Goal: Information Seeking & Learning: Learn about a topic

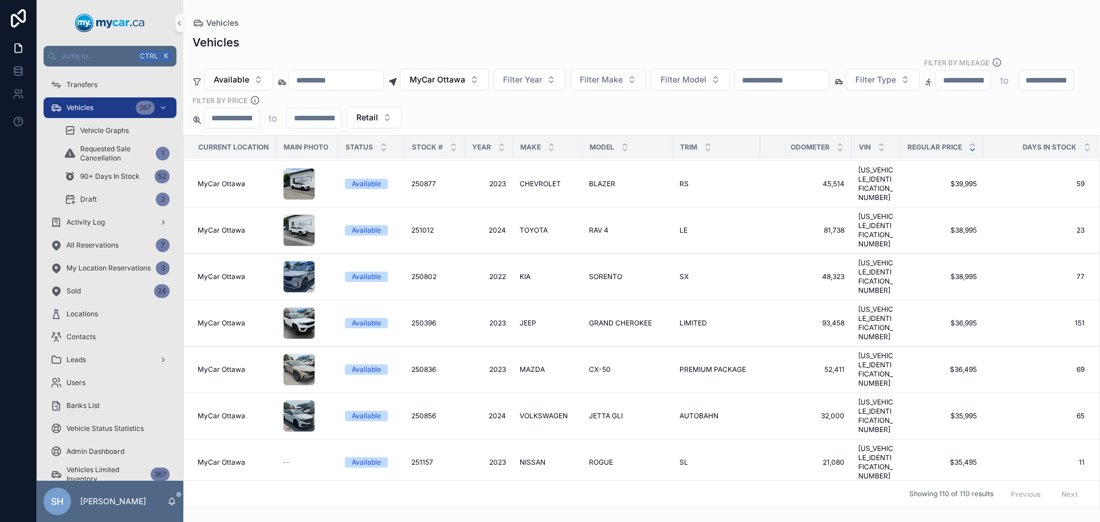
scroll to position [573, 0]
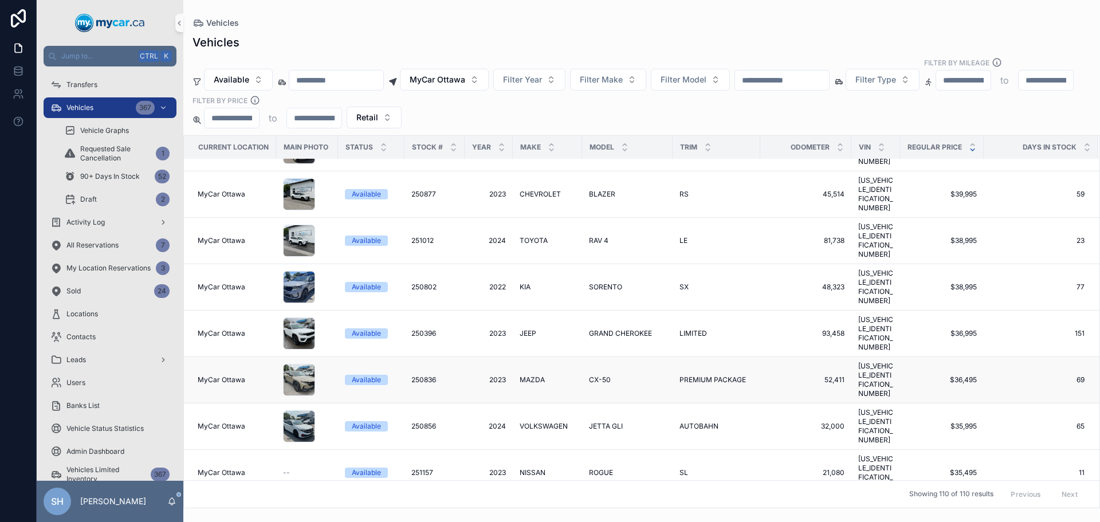
click at [494, 375] on span "2023" at bounding box center [488, 379] width 34 height 9
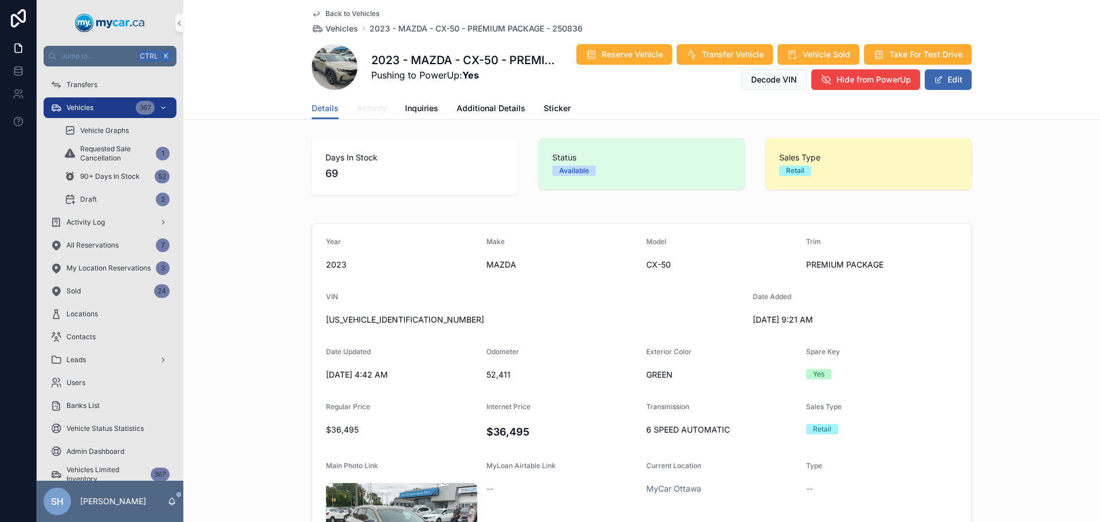
click at [368, 104] on span "Activity" at bounding box center [372, 108] width 30 height 11
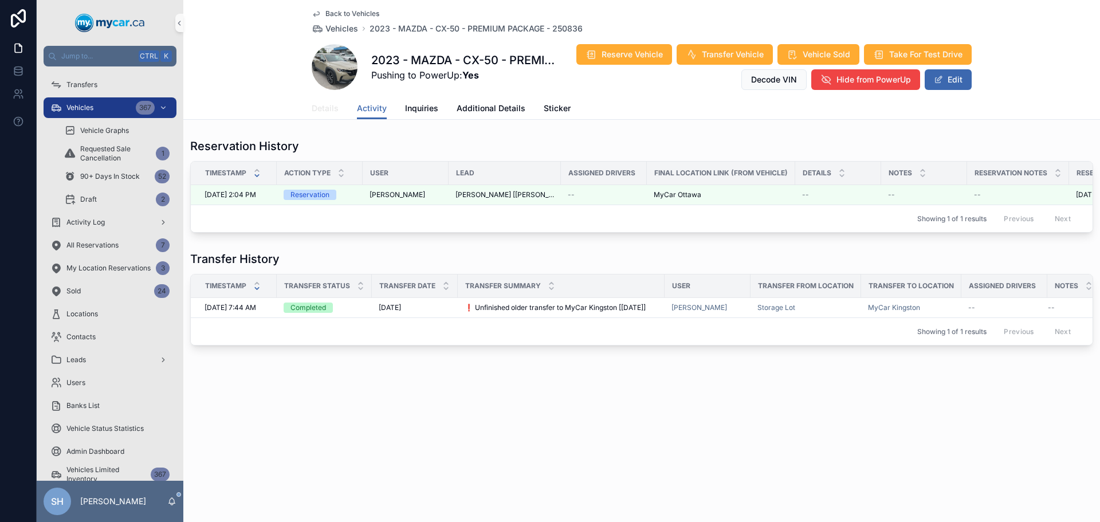
click at [321, 108] on span "Details" at bounding box center [325, 108] width 27 height 11
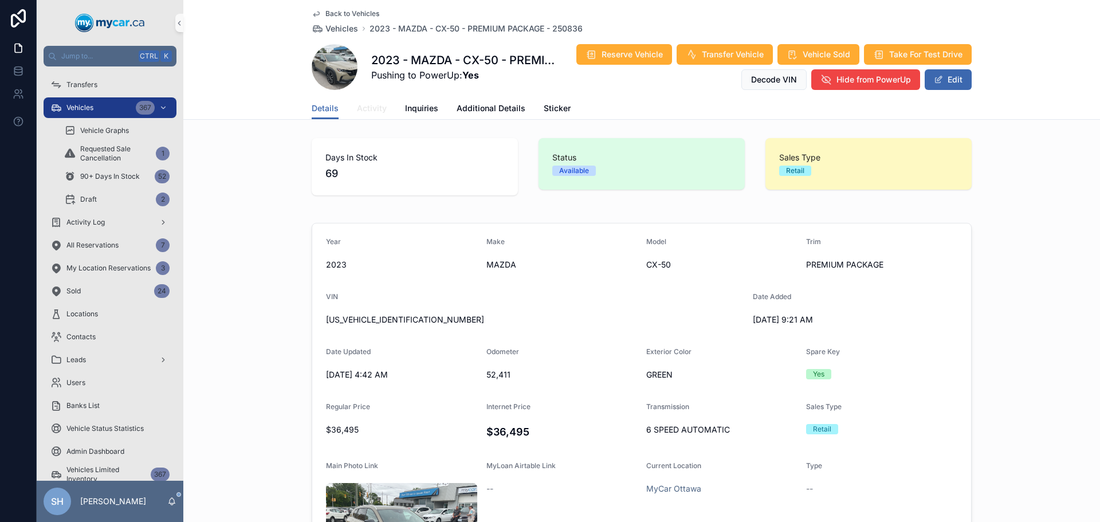
click at [366, 111] on span "Activity" at bounding box center [372, 108] width 30 height 11
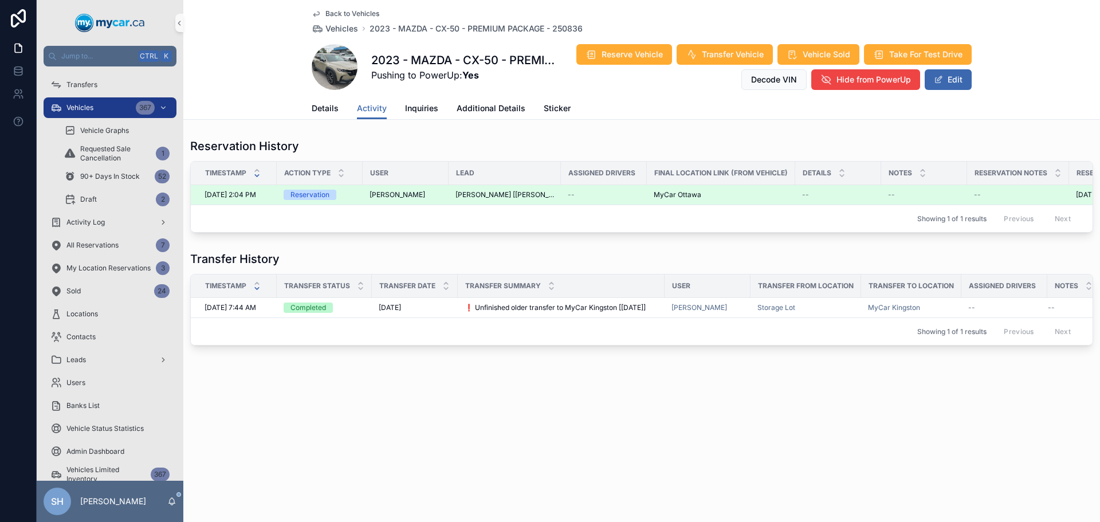
click at [489, 188] on td "[PERSON_NAME] [[PERSON_NAME][EMAIL_ADDRESS][PERSON_NAME][DOMAIN_NAME]]" at bounding box center [505, 195] width 112 height 20
click at [318, 191] on div "Reservation" at bounding box center [309, 195] width 39 height 10
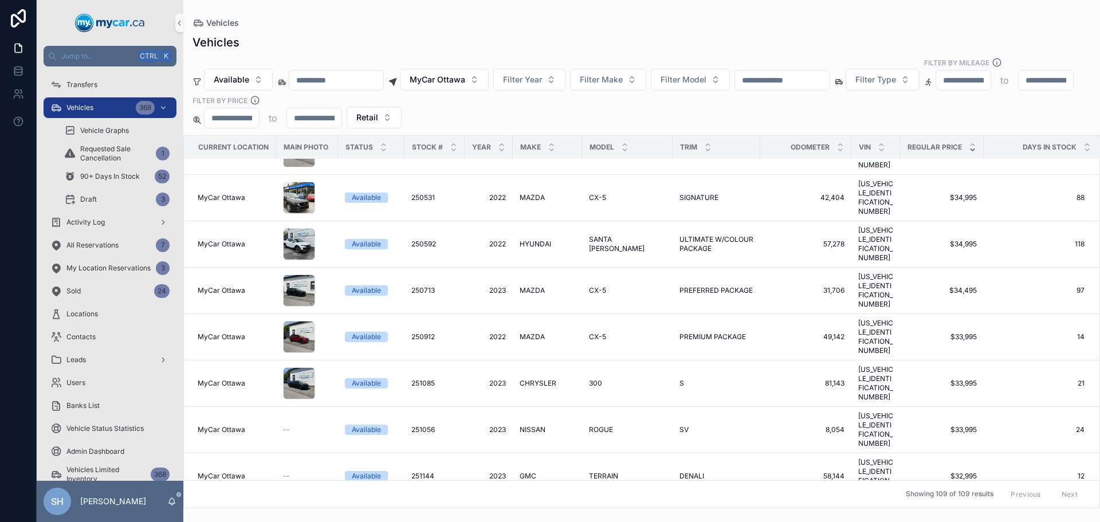
scroll to position [1089, 0]
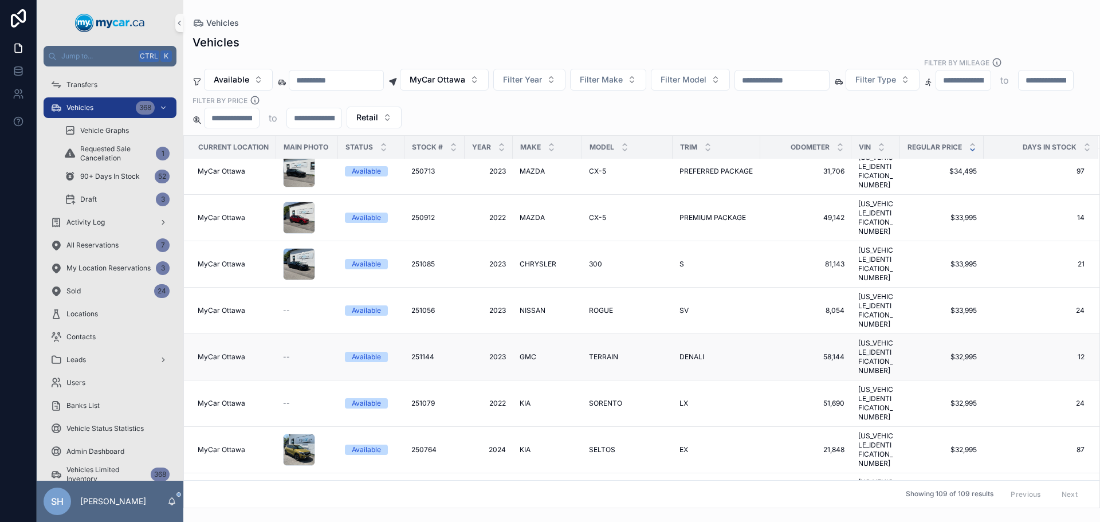
click at [526, 352] on span "GMC" at bounding box center [528, 356] width 17 height 9
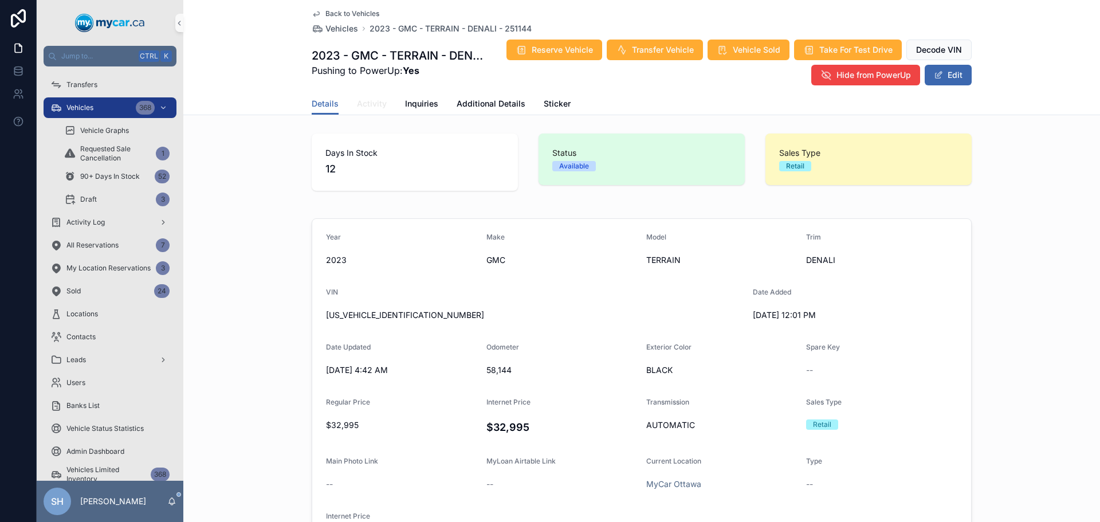
click at [375, 93] on link "Activity" at bounding box center [372, 104] width 30 height 23
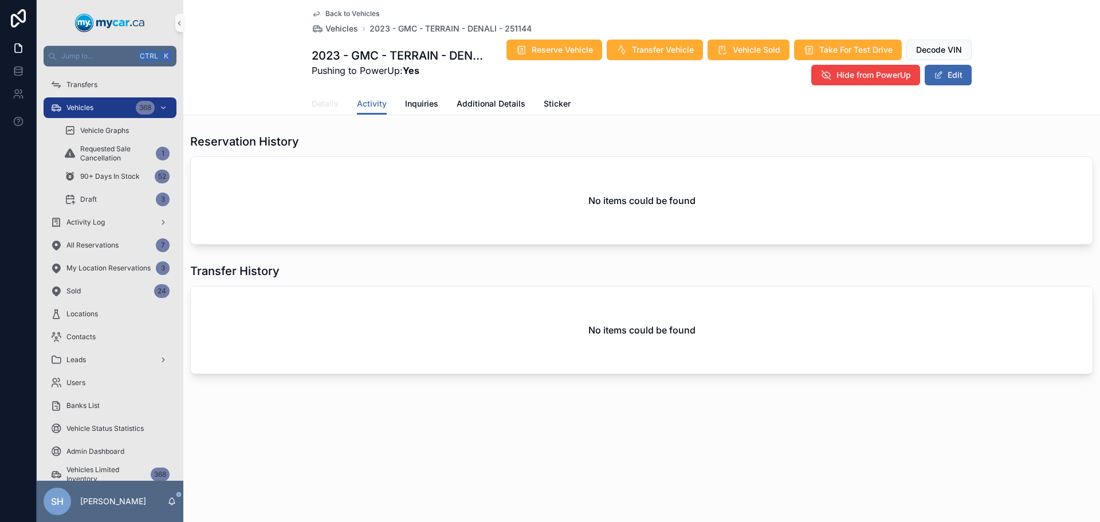
click at [322, 100] on span "Details" at bounding box center [325, 103] width 27 height 11
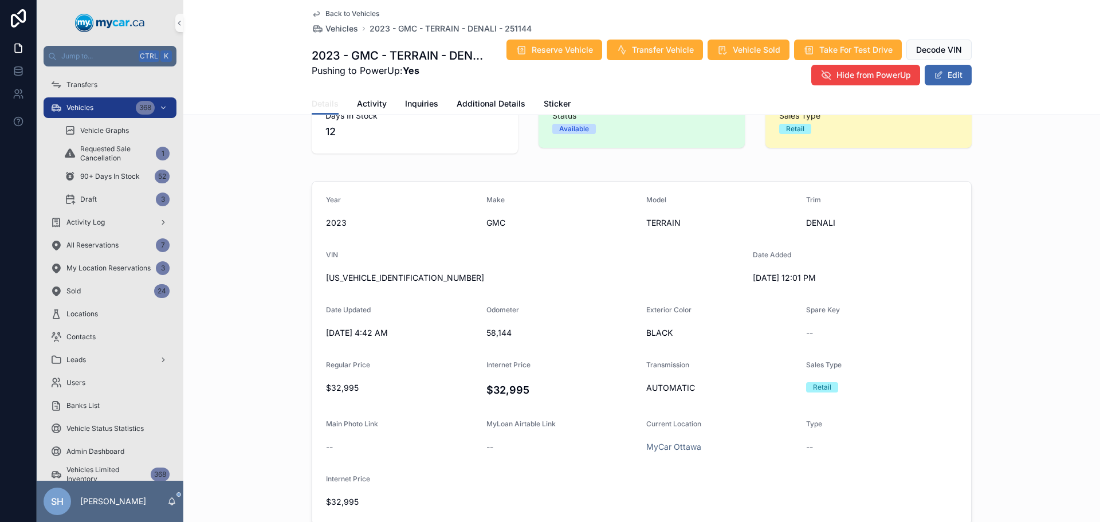
scroll to position [57, 0]
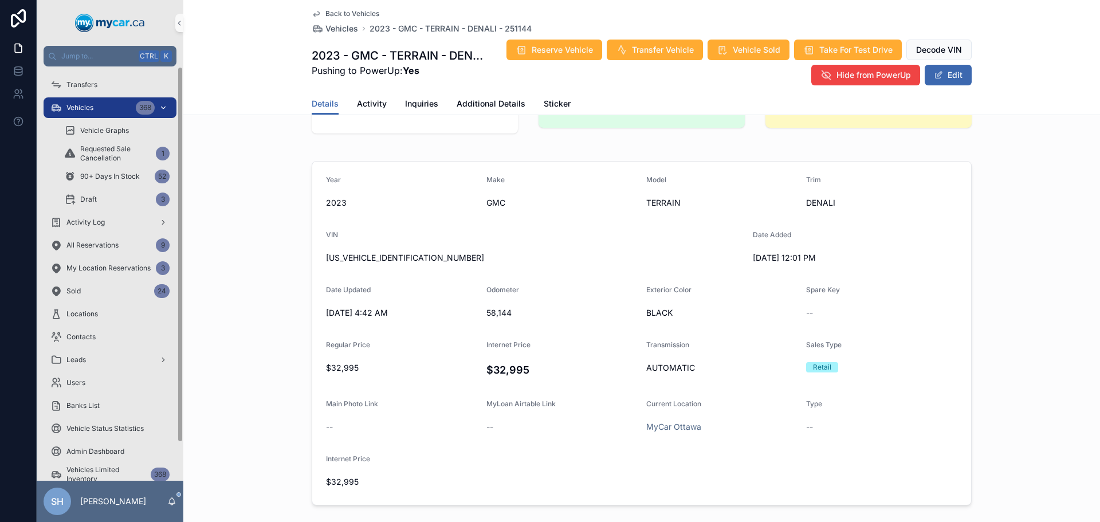
click at [97, 109] on div "Vehicles 368" at bounding box center [109, 108] width 119 height 18
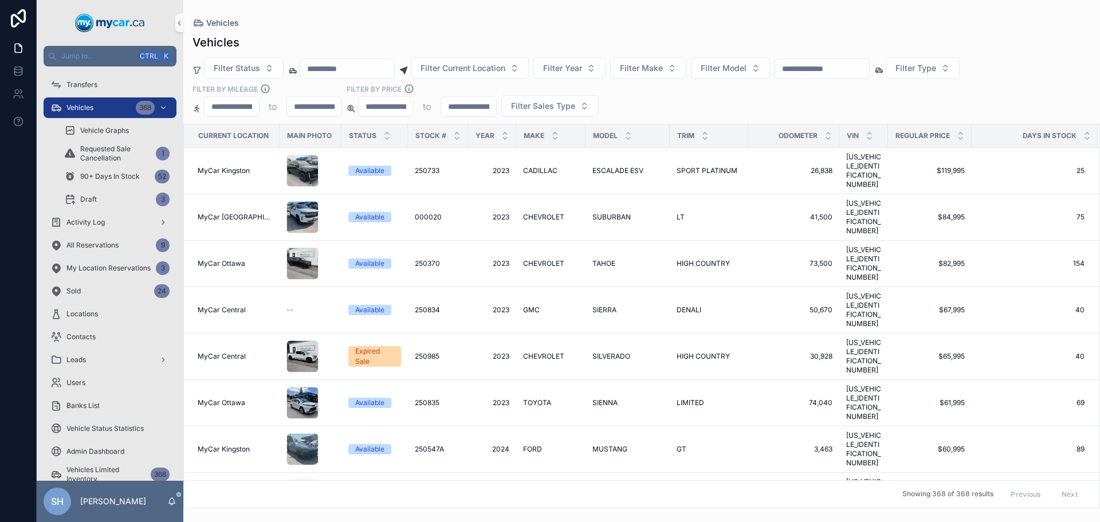
click at [857, 60] on div "scrollable content" at bounding box center [822, 68] width 95 height 21
click at [855, 66] on input "scrollable content" at bounding box center [822, 69] width 94 height 16
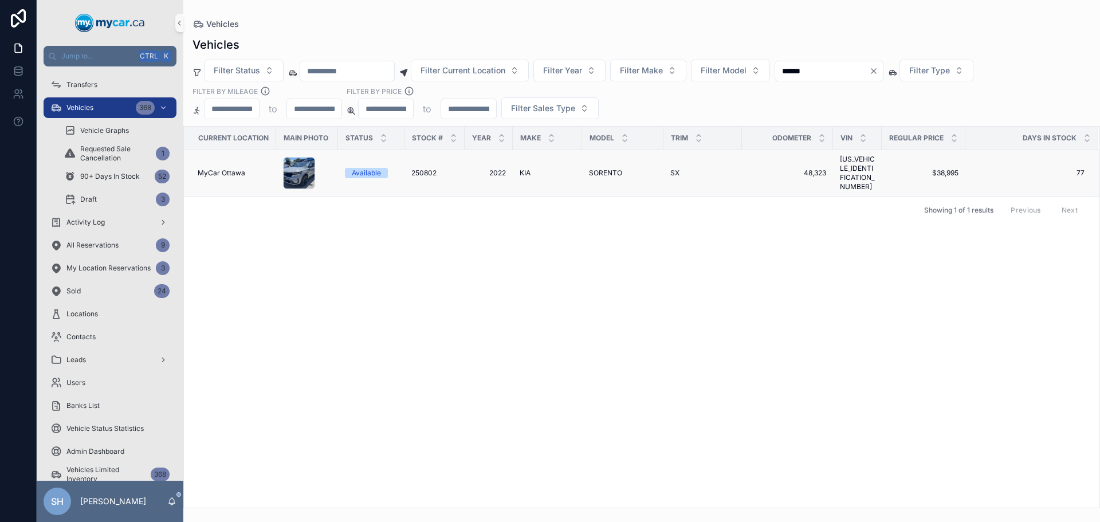
type input "******"
click at [606, 169] on span "SORENTO" at bounding box center [605, 172] width 33 height 9
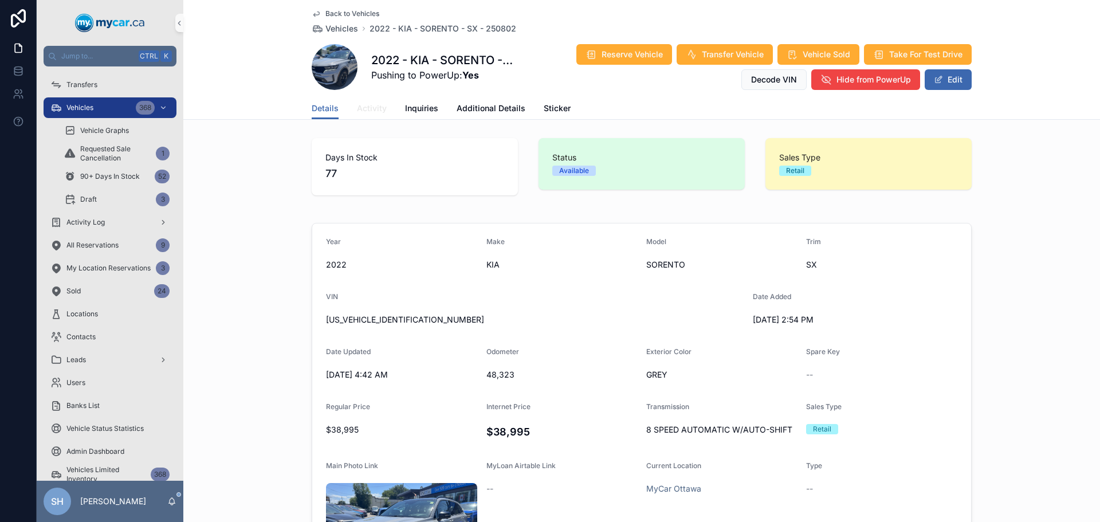
click at [366, 106] on span "Activity" at bounding box center [372, 108] width 30 height 11
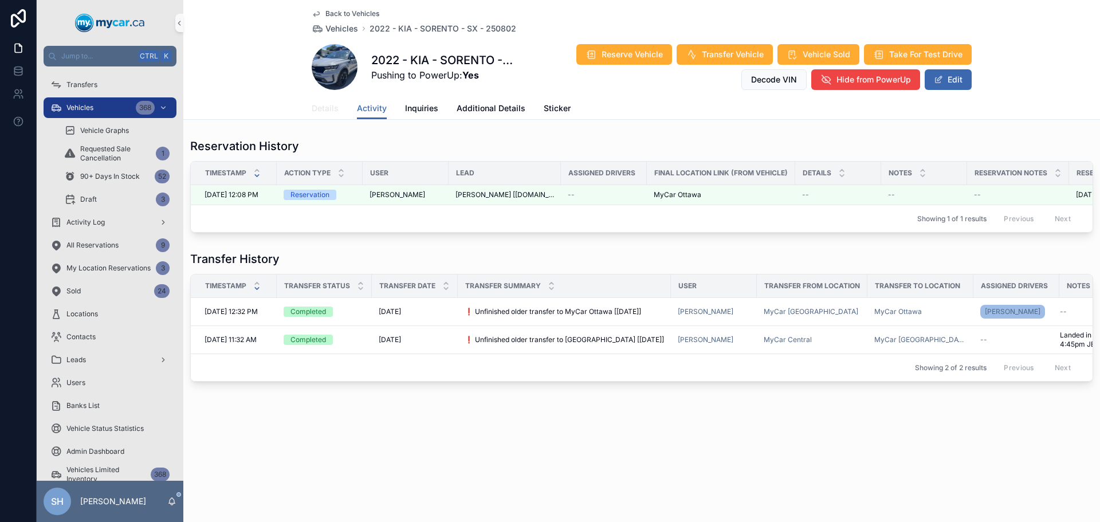
click at [314, 110] on span "Details" at bounding box center [325, 108] width 27 height 11
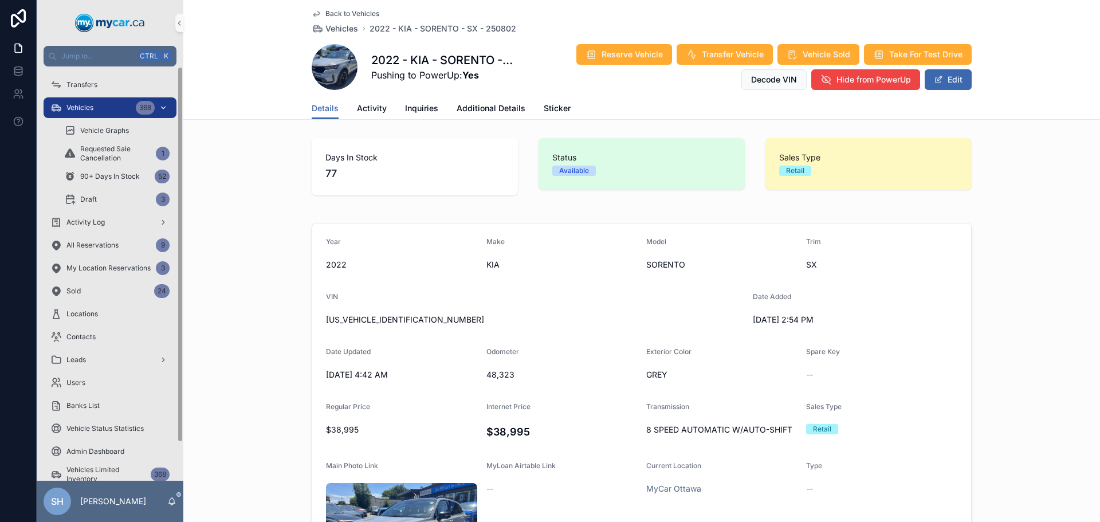
click at [68, 112] on div "Vehicles 368" at bounding box center [109, 108] width 119 height 18
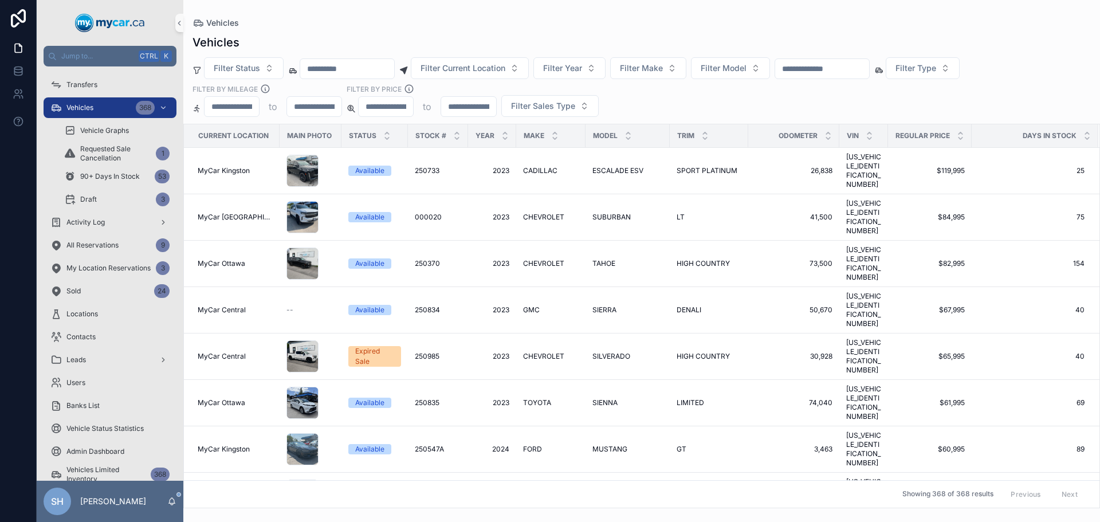
click at [488, 26] on div "Vehicles" at bounding box center [641, 22] width 898 height 9
click at [859, 64] on input "scrollable content" at bounding box center [822, 69] width 94 height 16
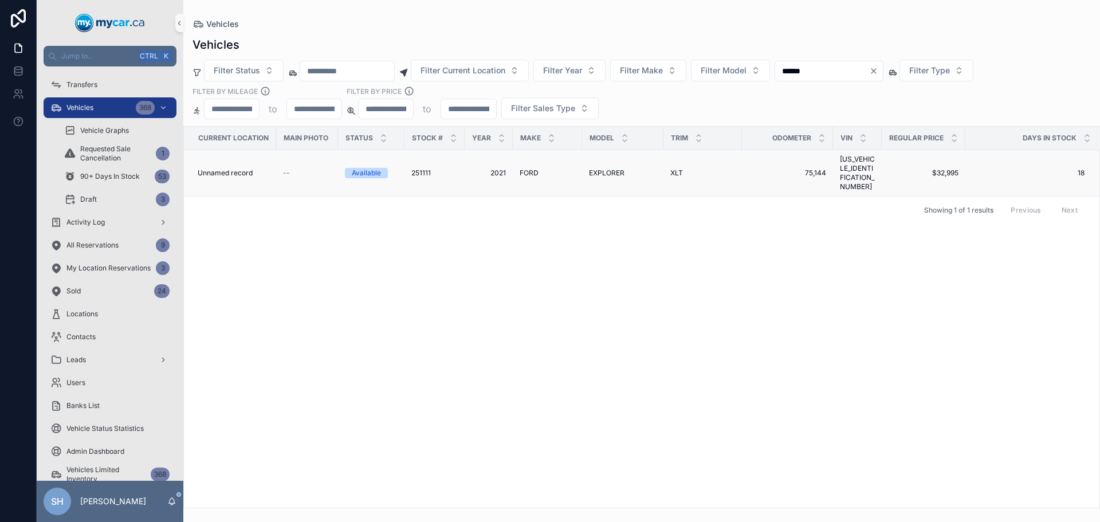
type input "******"
click at [610, 168] on span "EXPLORER" at bounding box center [607, 172] width 36 height 9
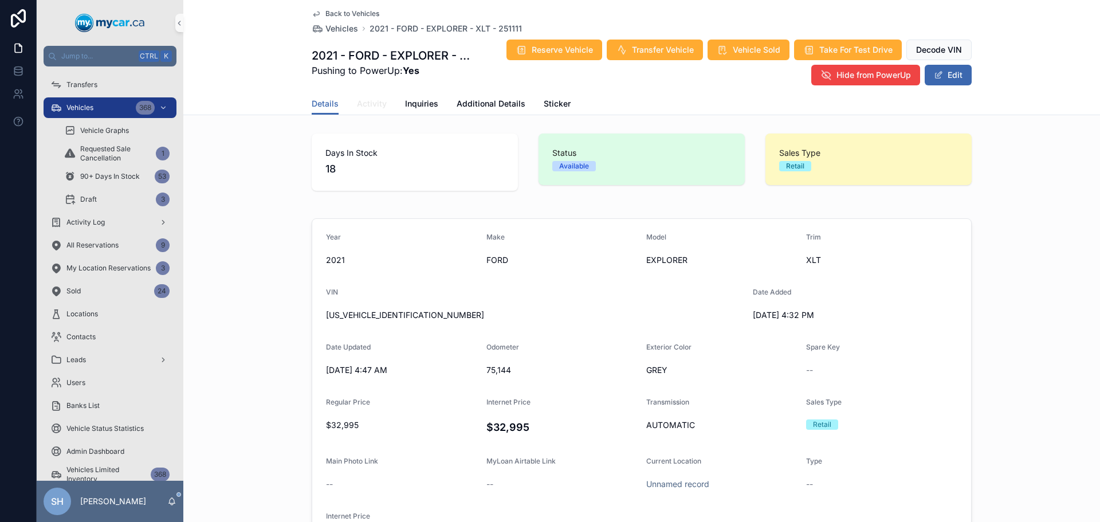
click at [365, 103] on span "Activity" at bounding box center [372, 103] width 30 height 11
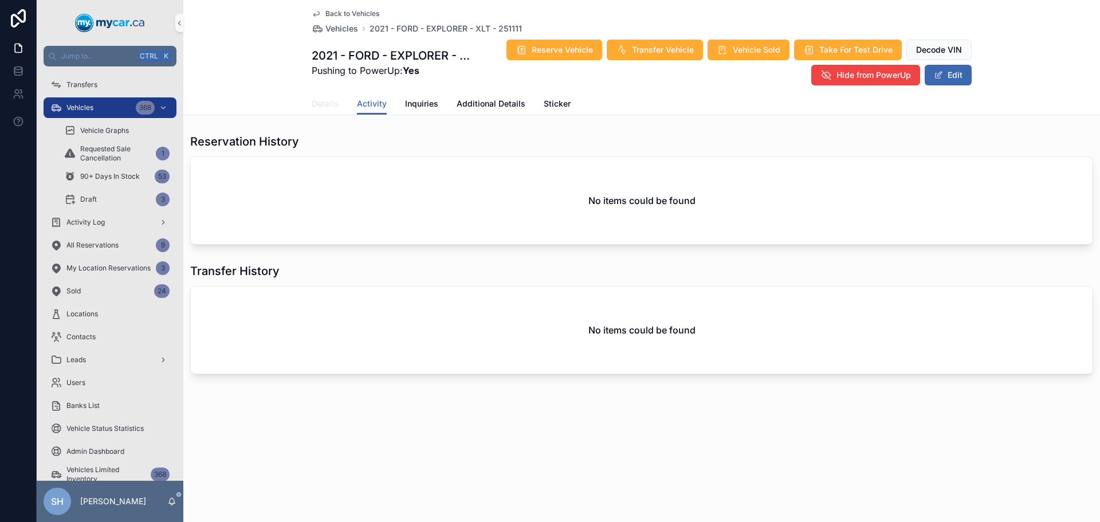
click at [315, 107] on span "Details" at bounding box center [325, 103] width 27 height 11
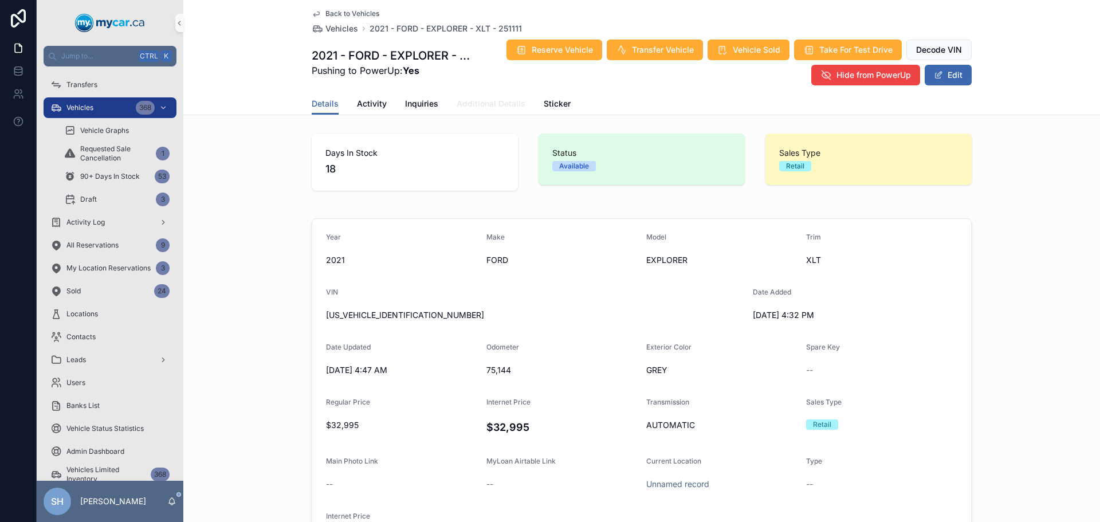
click at [480, 106] on span "Additional Details" at bounding box center [491, 103] width 69 height 11
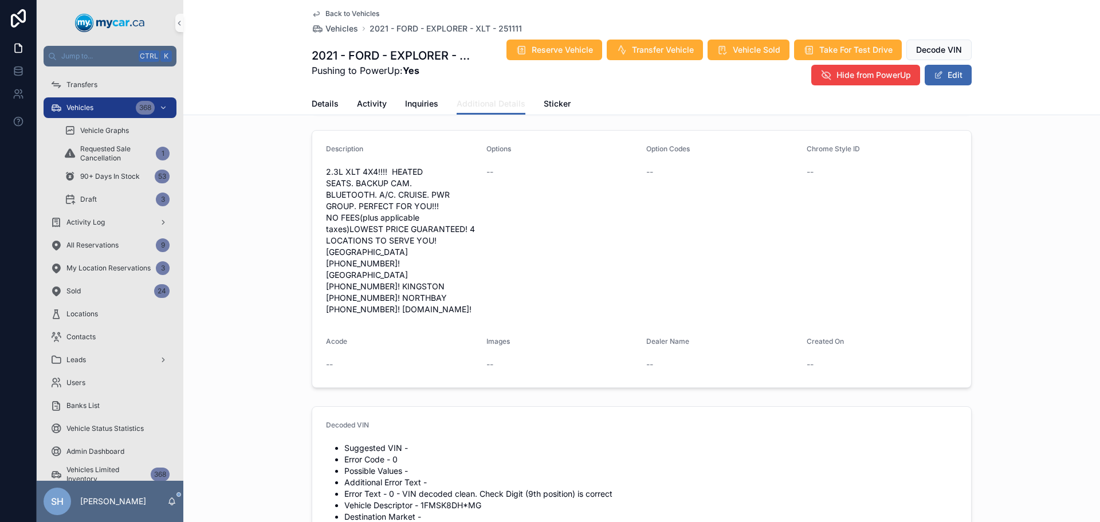
scroll to position [516, 0]
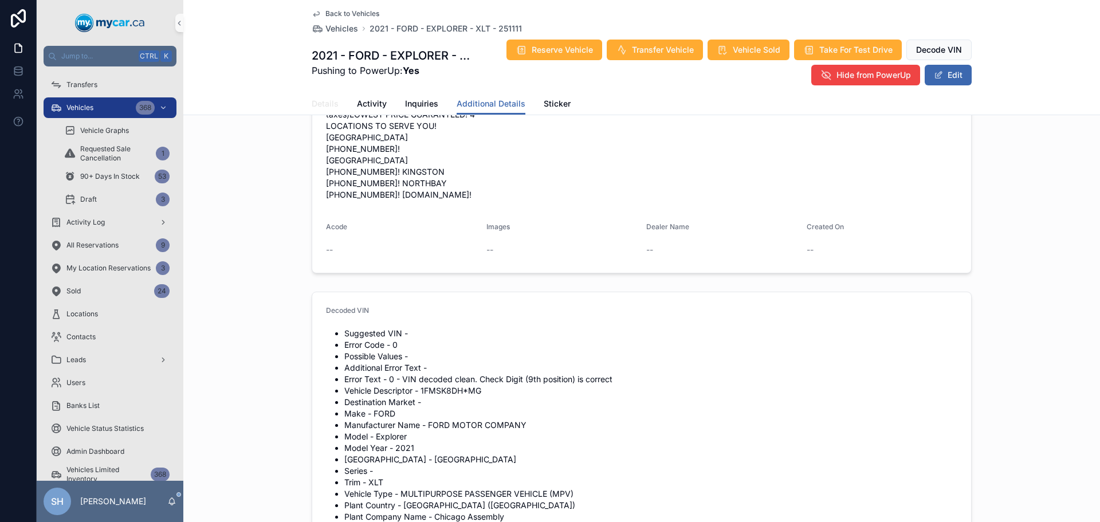
click at [325, 102] on span "Details" at bounding box center [325, 103] width 27 height 11
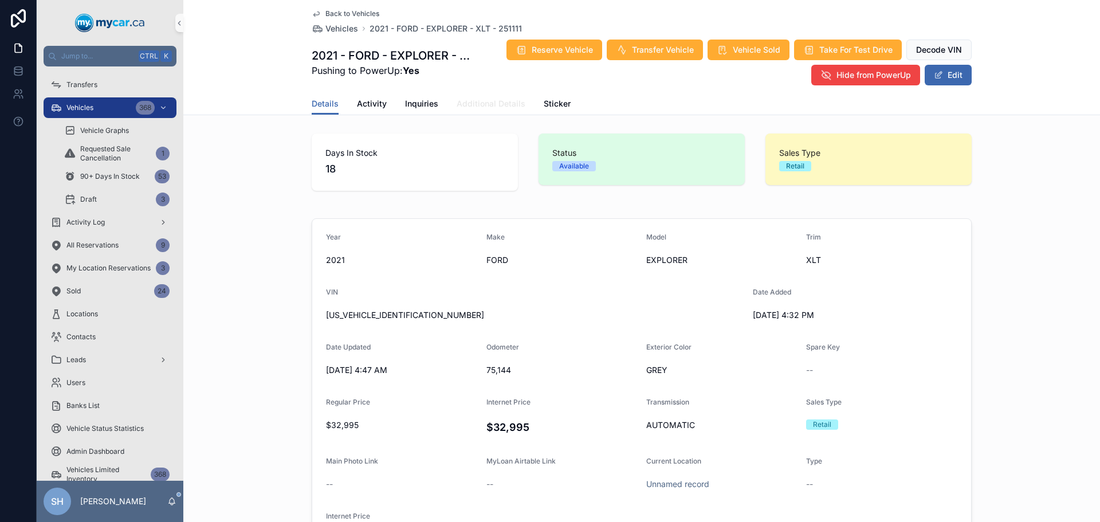
click at [486, 103] on span "Additional Details" at bounding box center [491, 103] width 69 height 11
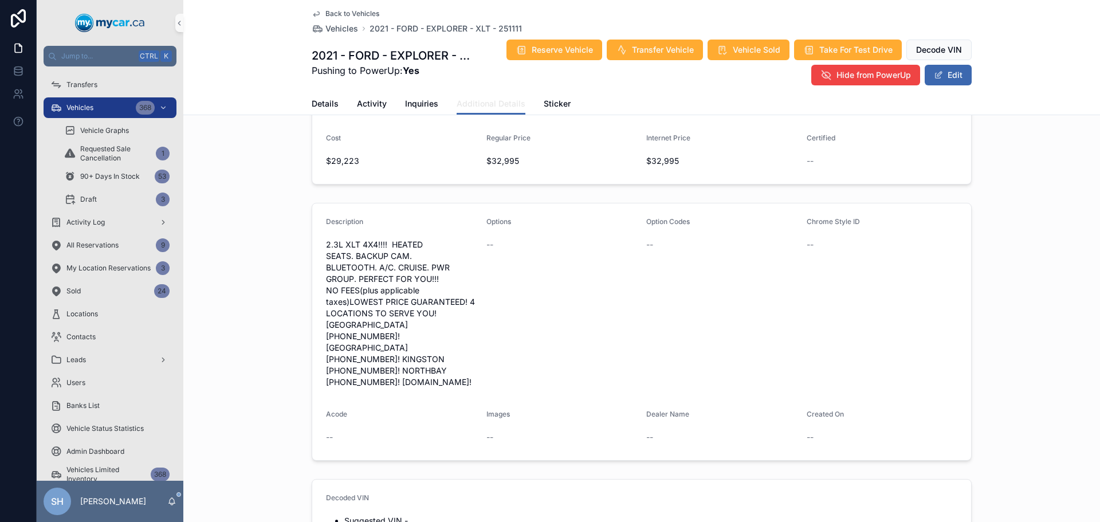
scroll to position [229, 0]
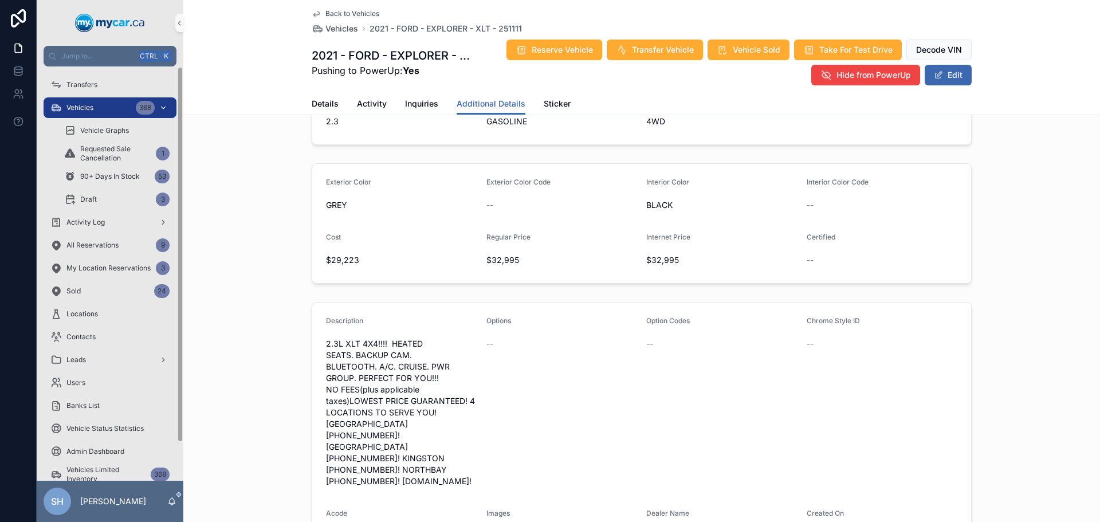
click at [78, 107] on span "Vehicles" at bounding box center [79, 107] width 27 height 9
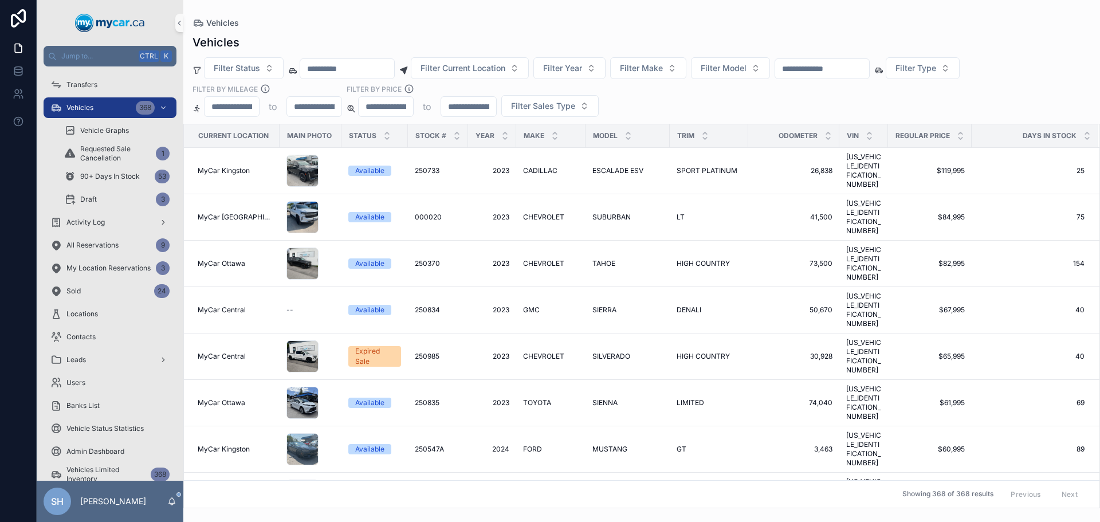
click at [855, 62] on input "scrollable content" at bounding box center [822, 69] width 94 height 16
